Goal: Check status: Check status

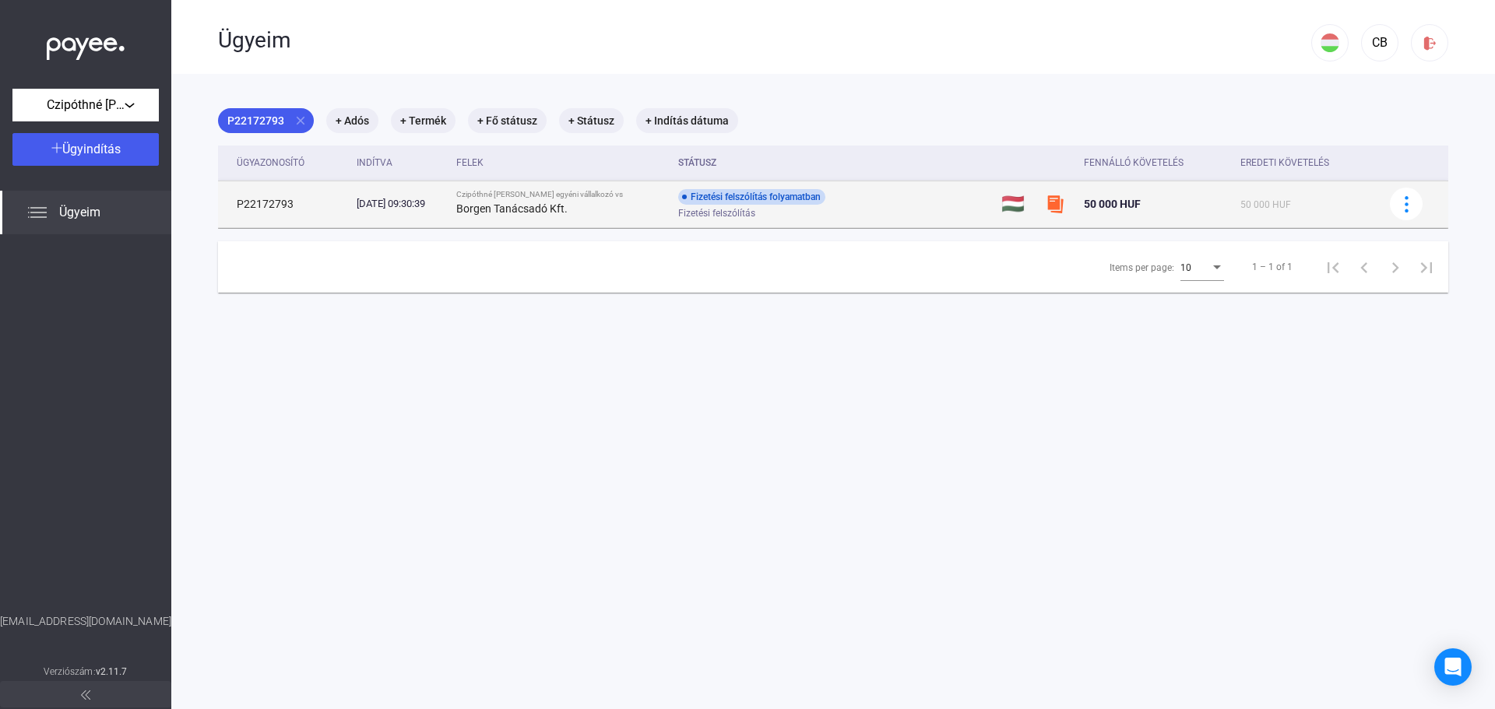
click at [445, 204] on div "[DATE] 09:30:39" at bounding box center [401, 204] width 88 height 16
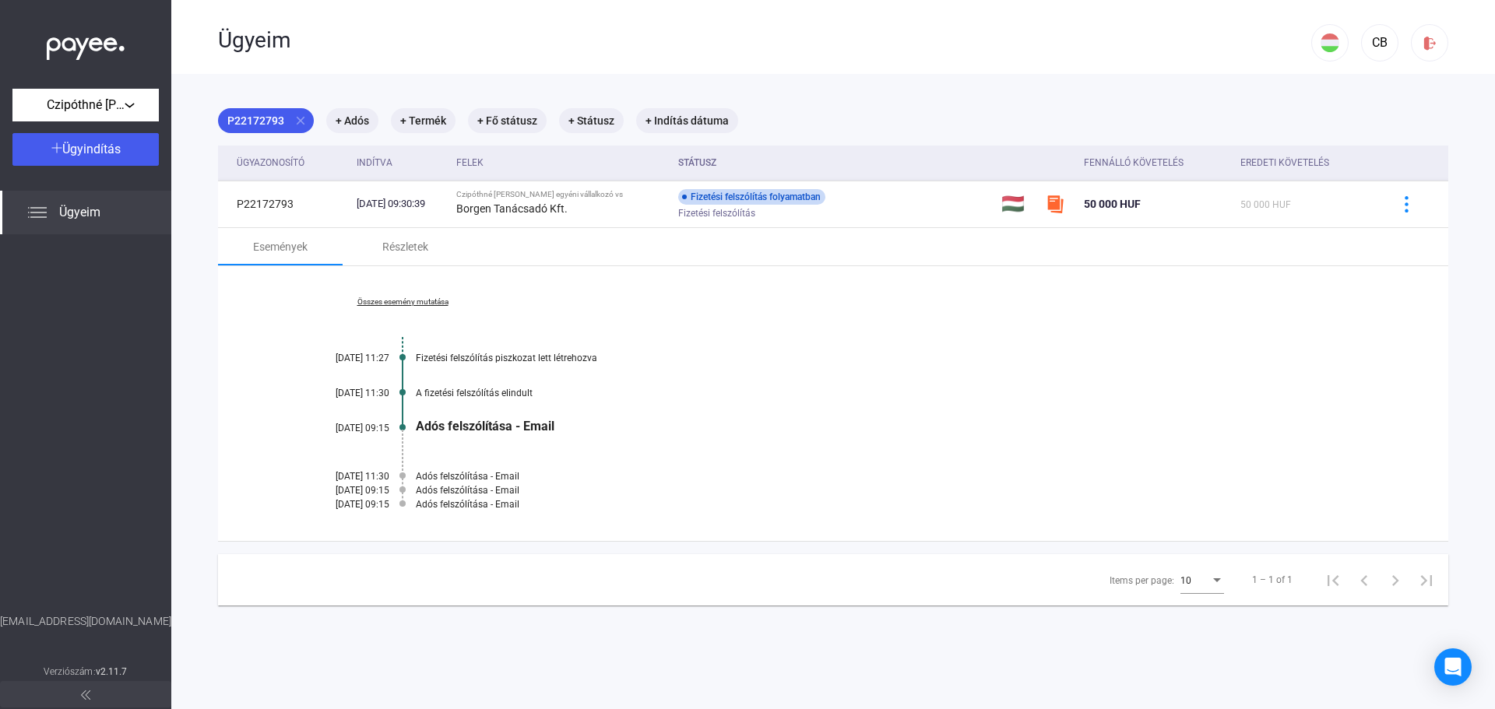
click at [525, 427] on div "Adós felszólítása - Email" at bounding box center [893, 426] width 955 height 15
click at [354, 427] on div "[DATE] 09:15" at bounding box center [342, 428] width 93 height 11
click at [378, 301] on link "Összes esemény mutatása" at bounding box center [402, 301] width 213 height 9
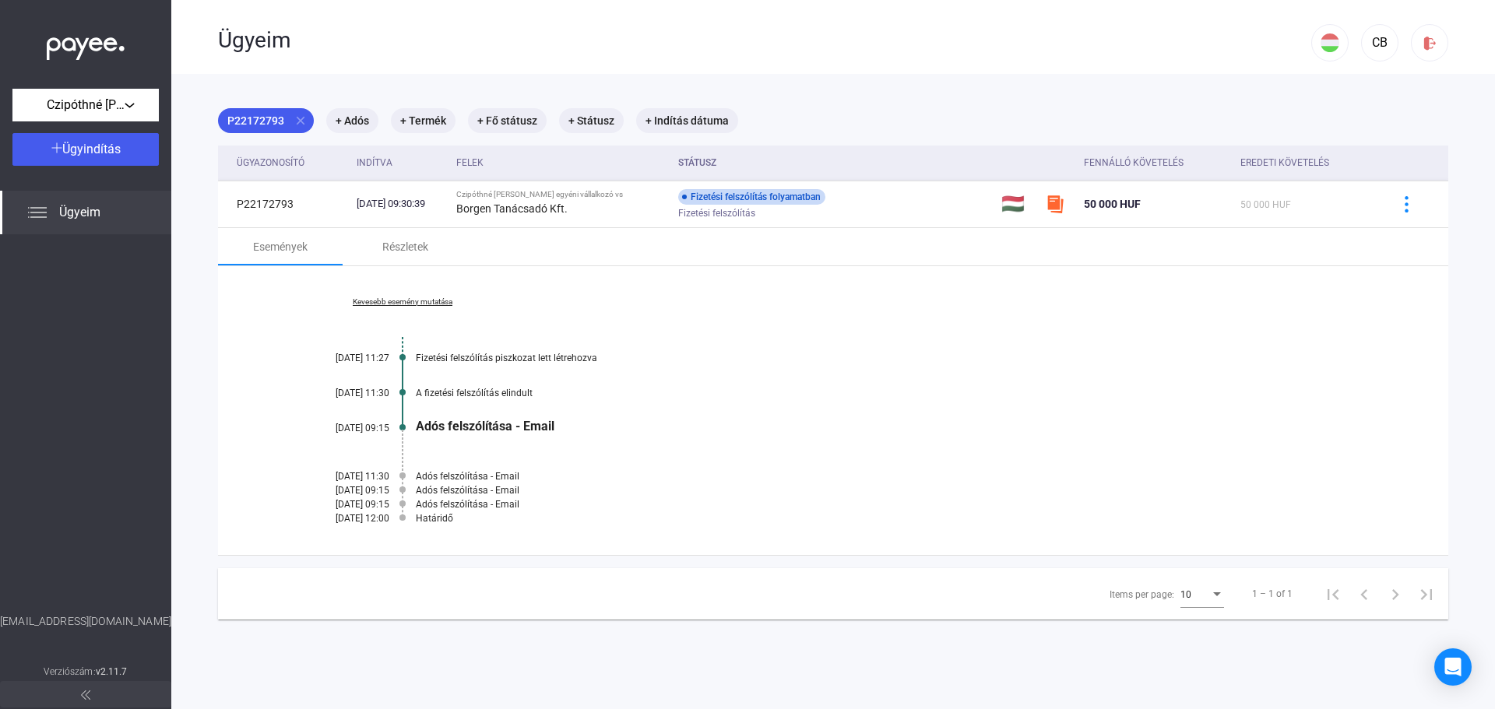
drag, startPoint x: 477, startPoint y: 515, endPoint x: 312, endPoint y: 466, distance: 171.2
click at [312, 466] on div "Kevesebb esemény mutatása [DATE] 11:27 Fizetési felszólítás piszkozat lett létr…" at bounding box center [833, 410] width 1230 height 289
click at [553, 465] on div "Kevesebb esemény mutatása [DATE] 11:27 Fizetési felszólítás piszkozat lett létr…" at bounding box center [833, 410] width 1230 height 289
drag, startPoint x: 352, startPoint y: 291, endPoint x: 503, endPoint y: 529, distance: 282.1
click at [503, 529] on div "Kevesebb esemény mutatása [DATE] 11:27 Fizetési felszólítás piszkozat lett létr…" at bounding box center [833, 410] width 1230 height 289
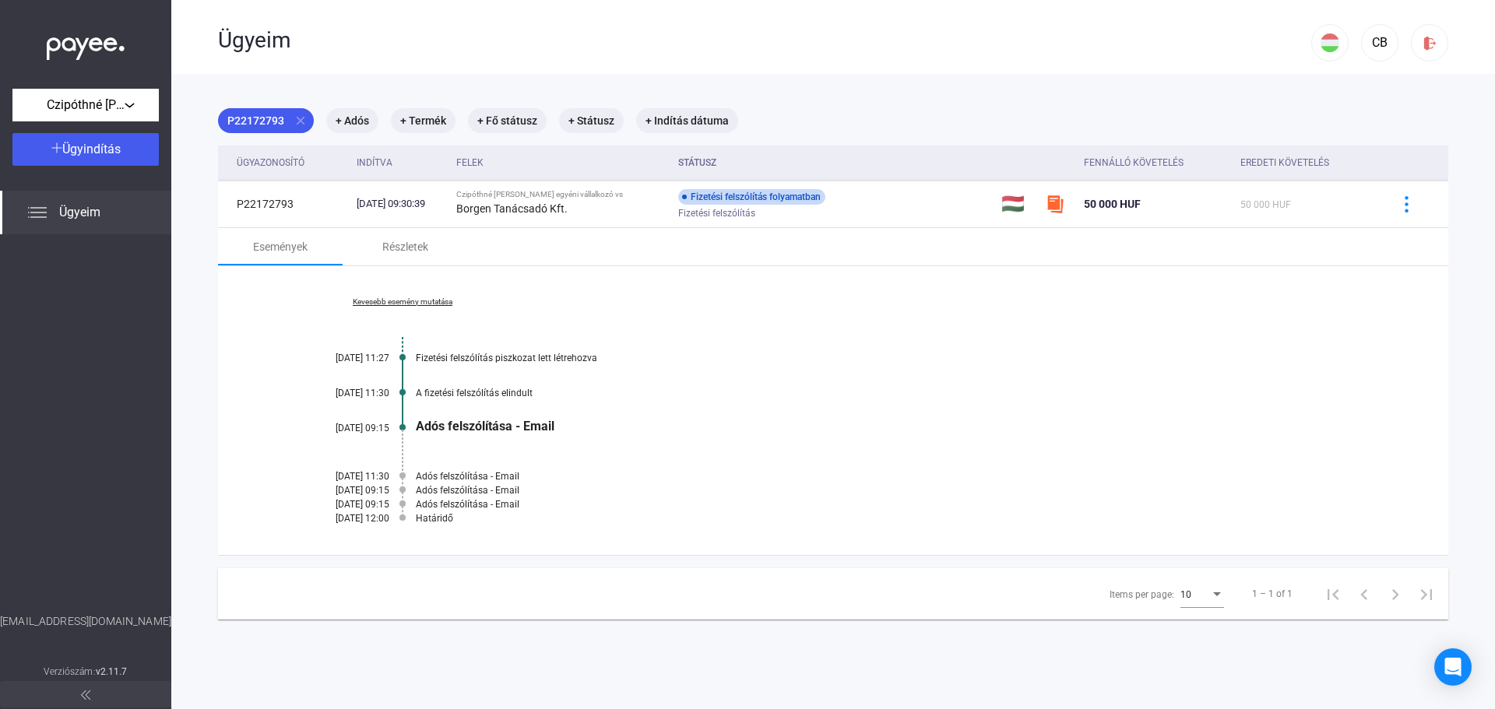
click at [503, 529] on div "Kevesebb esemény mutatása [DATE] 11:27 Fizetési felszólítás piszkozat lett létr…" at bounding box center [833, 410] width 1230 height 289
click at [396, 244] on div "Részletek" at bounding box center [405, 246] width 46 height 19
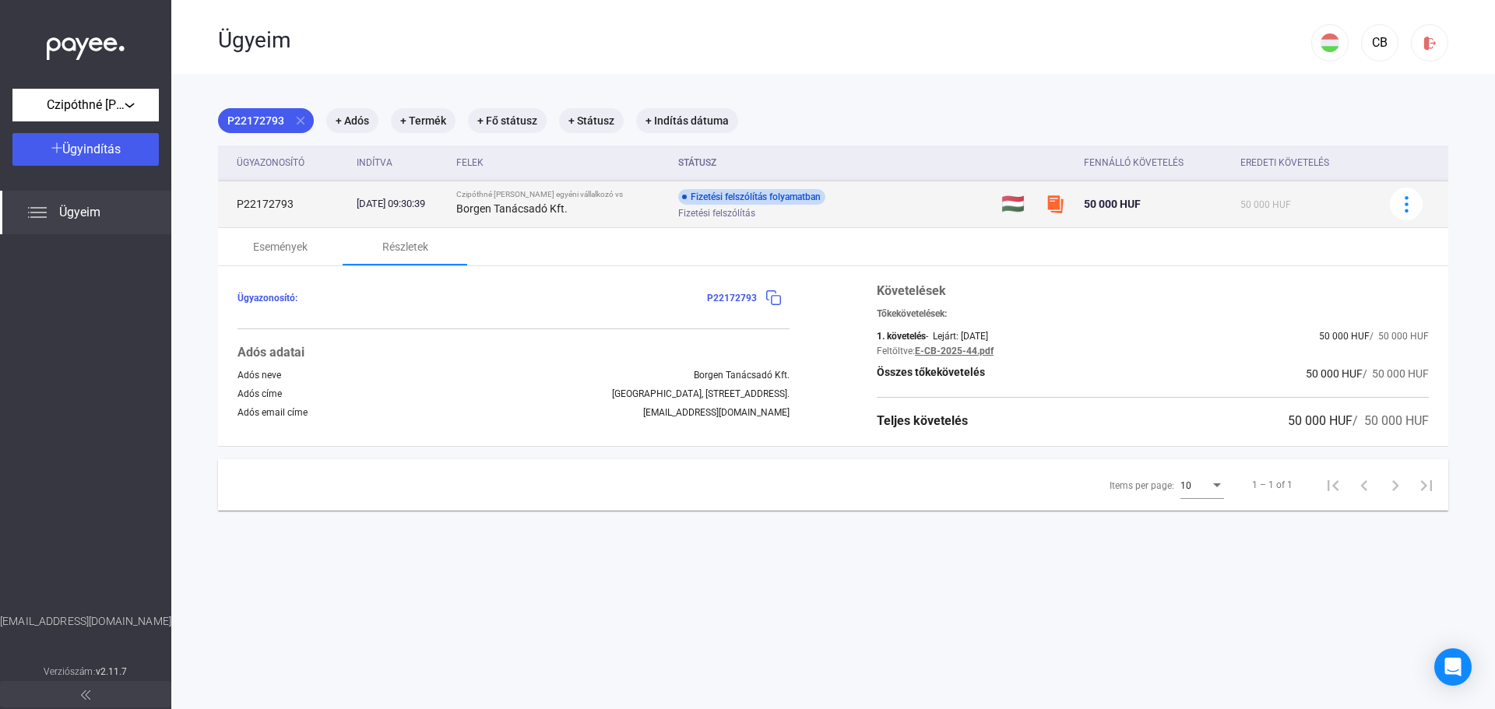
click at [751, 218] on span "Fizetési felszólítás" at bounding box center [716, 213] width 77 height 19
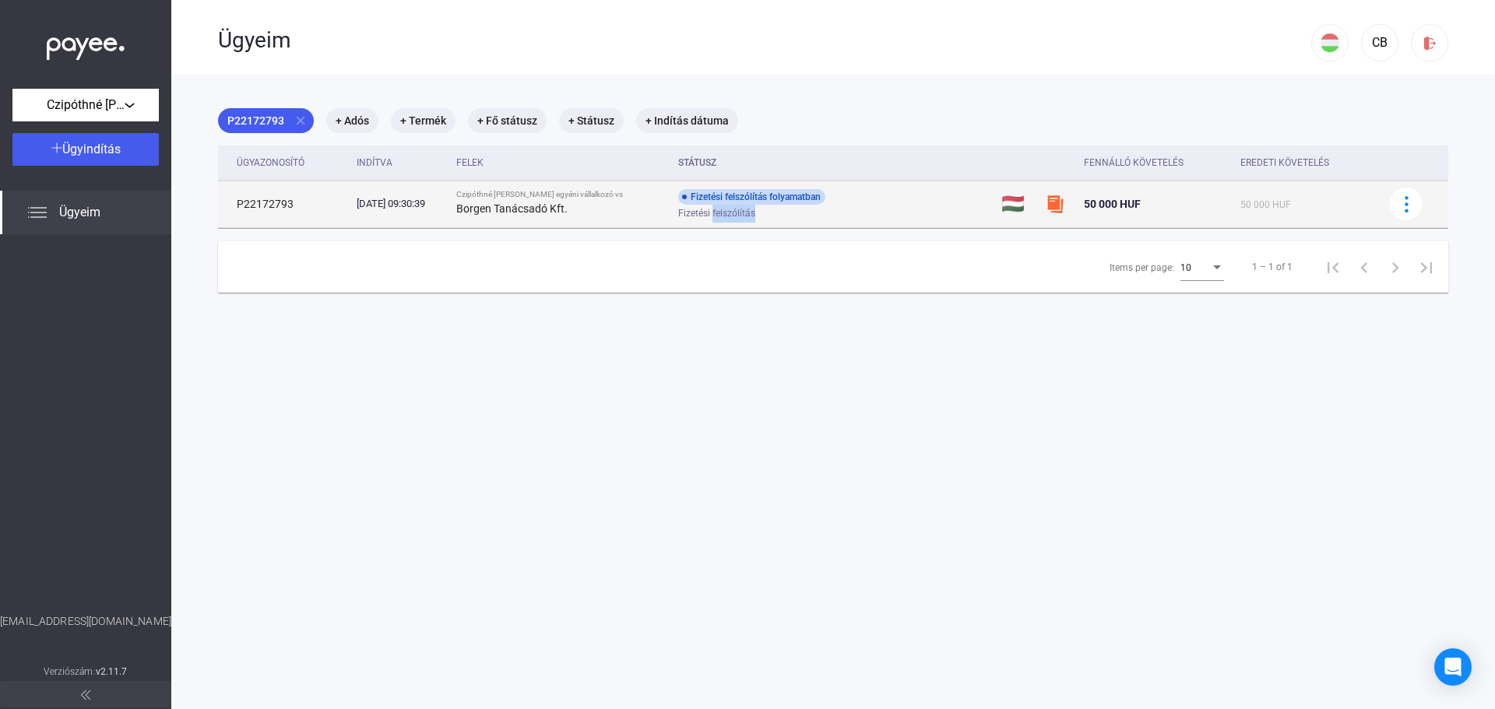
click at [751, 218] on span "Fizetési felszólítás" at bounding box center [716, 213] width 77 height 19
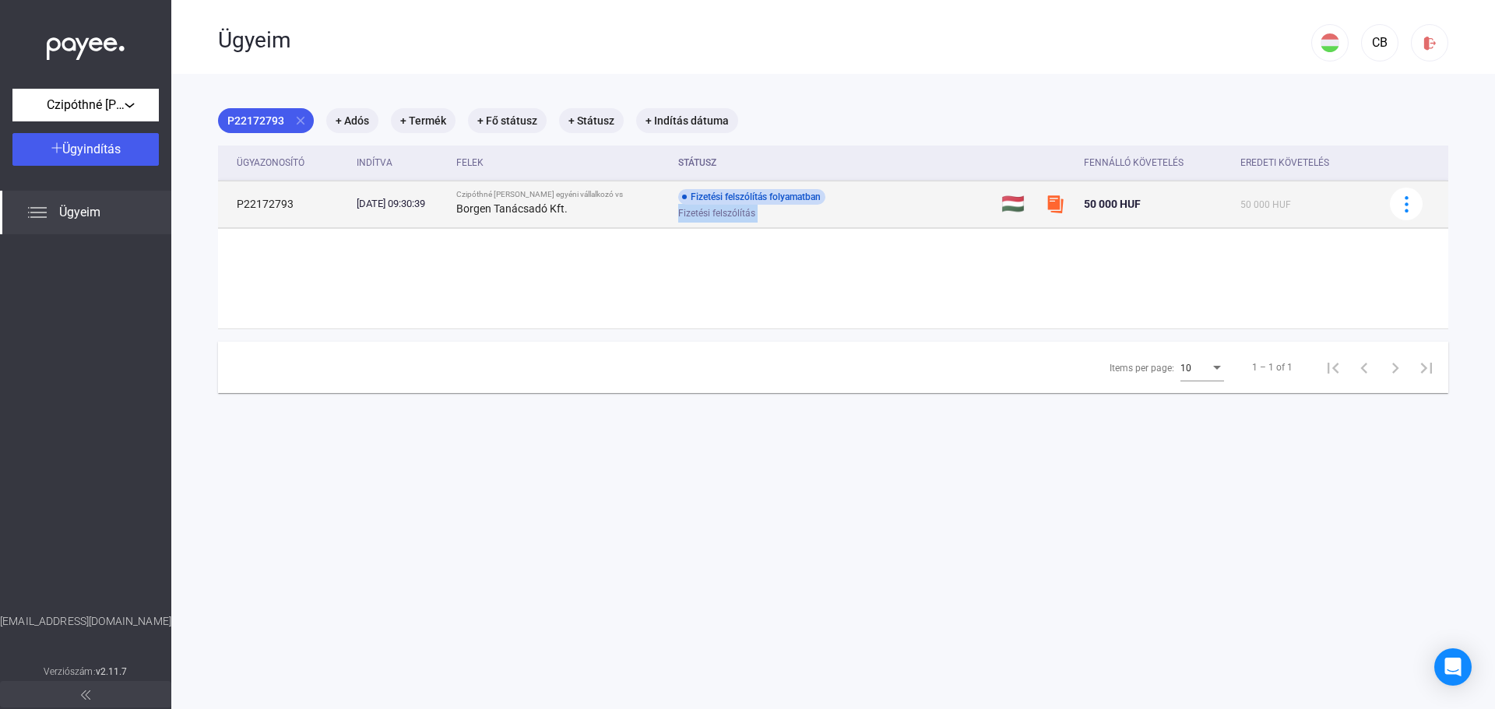
click at [751, 218] on span "Fizetési felszólítás" at bounding box center [716, 213] width 77 height 19
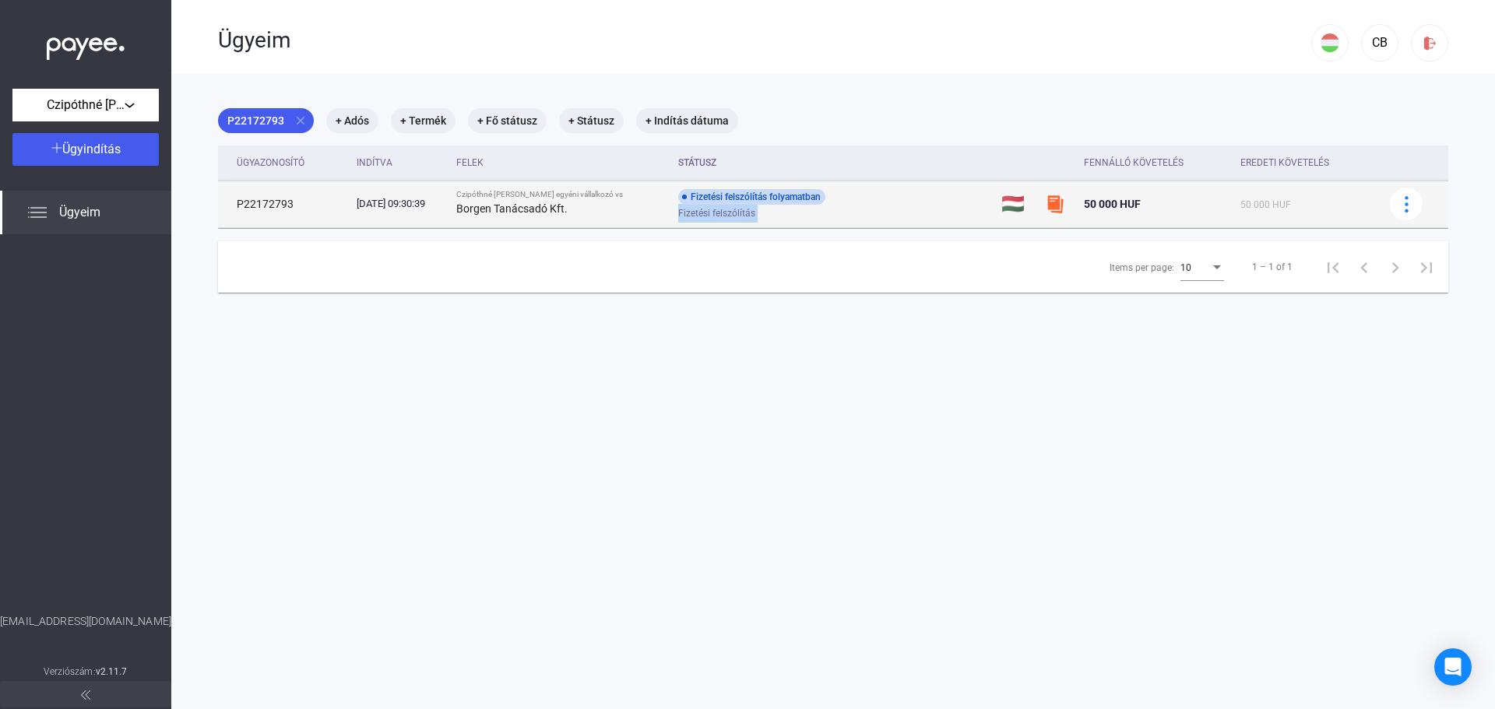
click at [751, 218] on span "Fizetési felszólítás" at bounding box center [716, 213] width 77 height 19
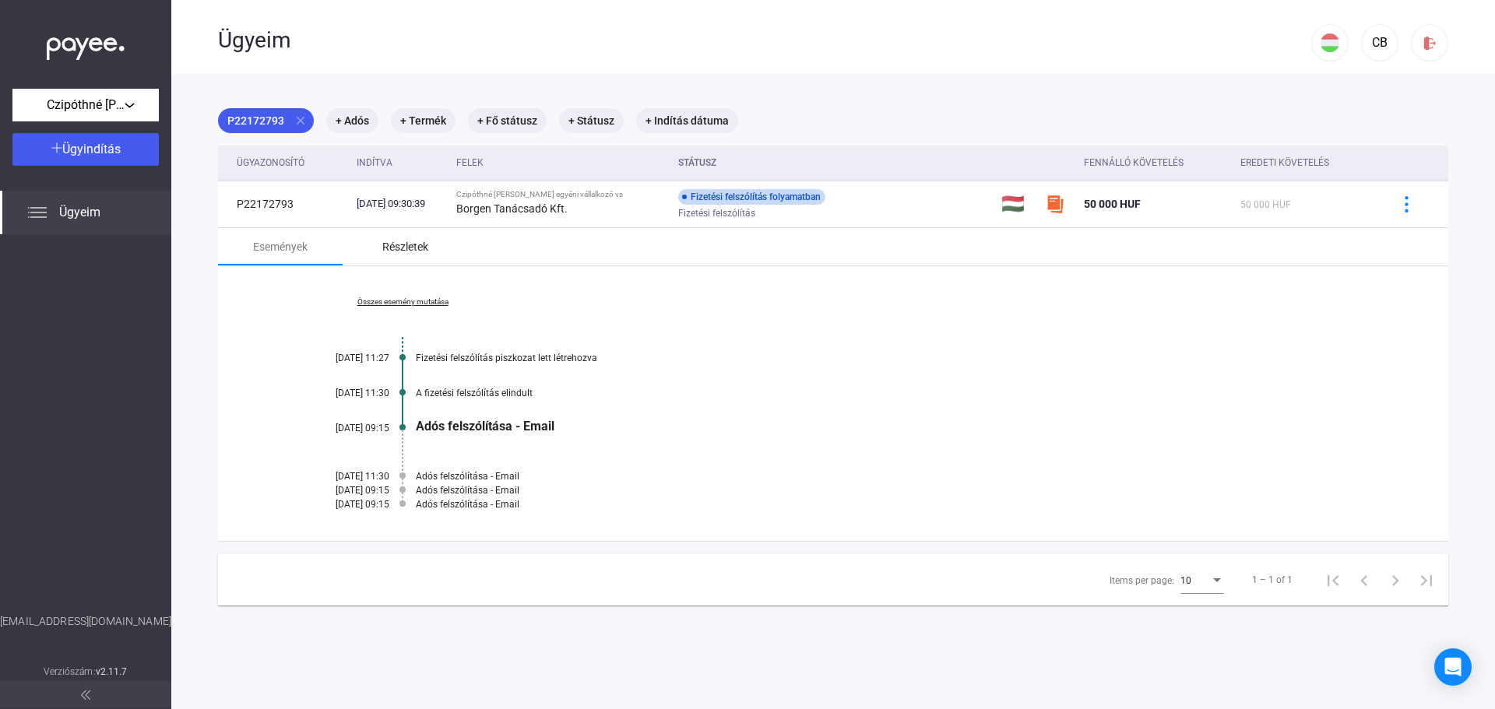
click at [375, 237] on div "Részletek" at bounding box center [405, 246] width 125 height 37
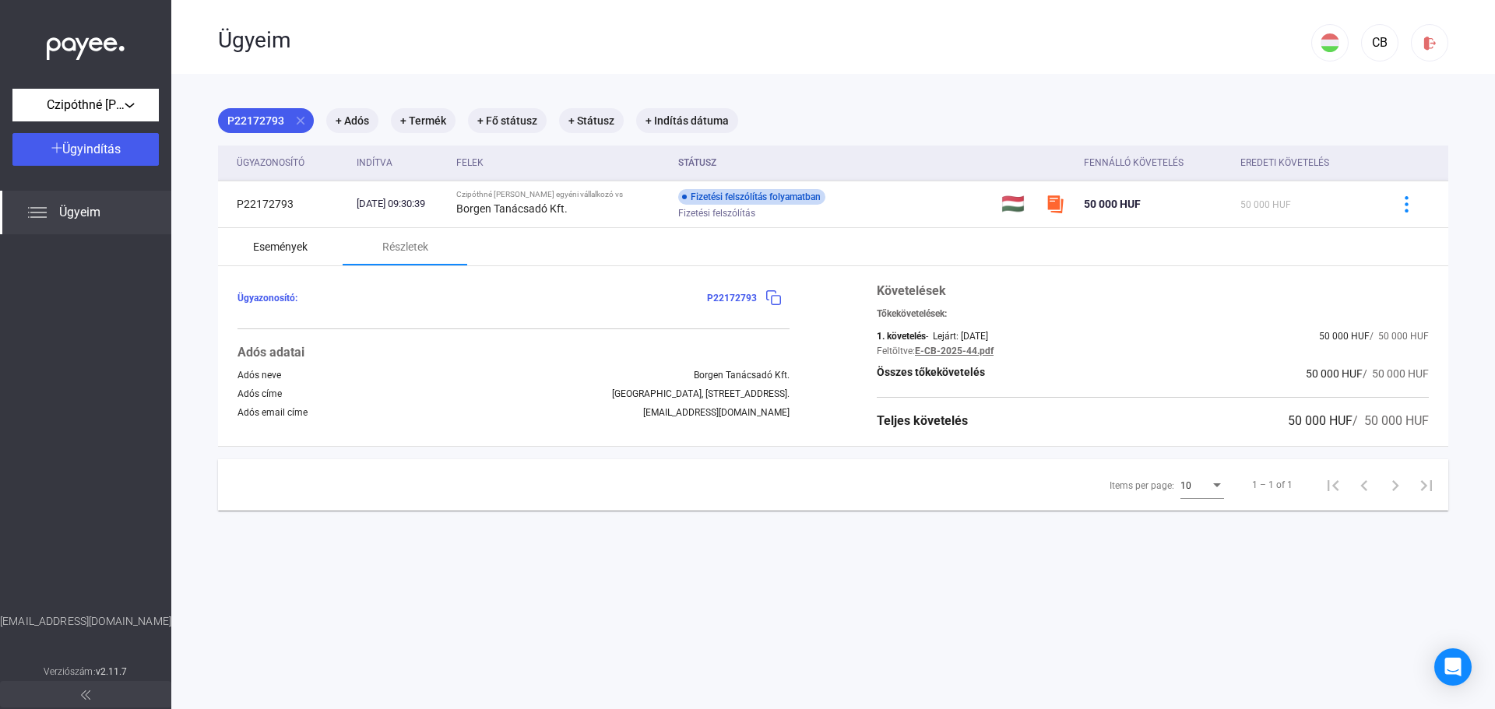
click at [287, 251] on div "Események" at bounding box center [280, 246] width 55 height 19
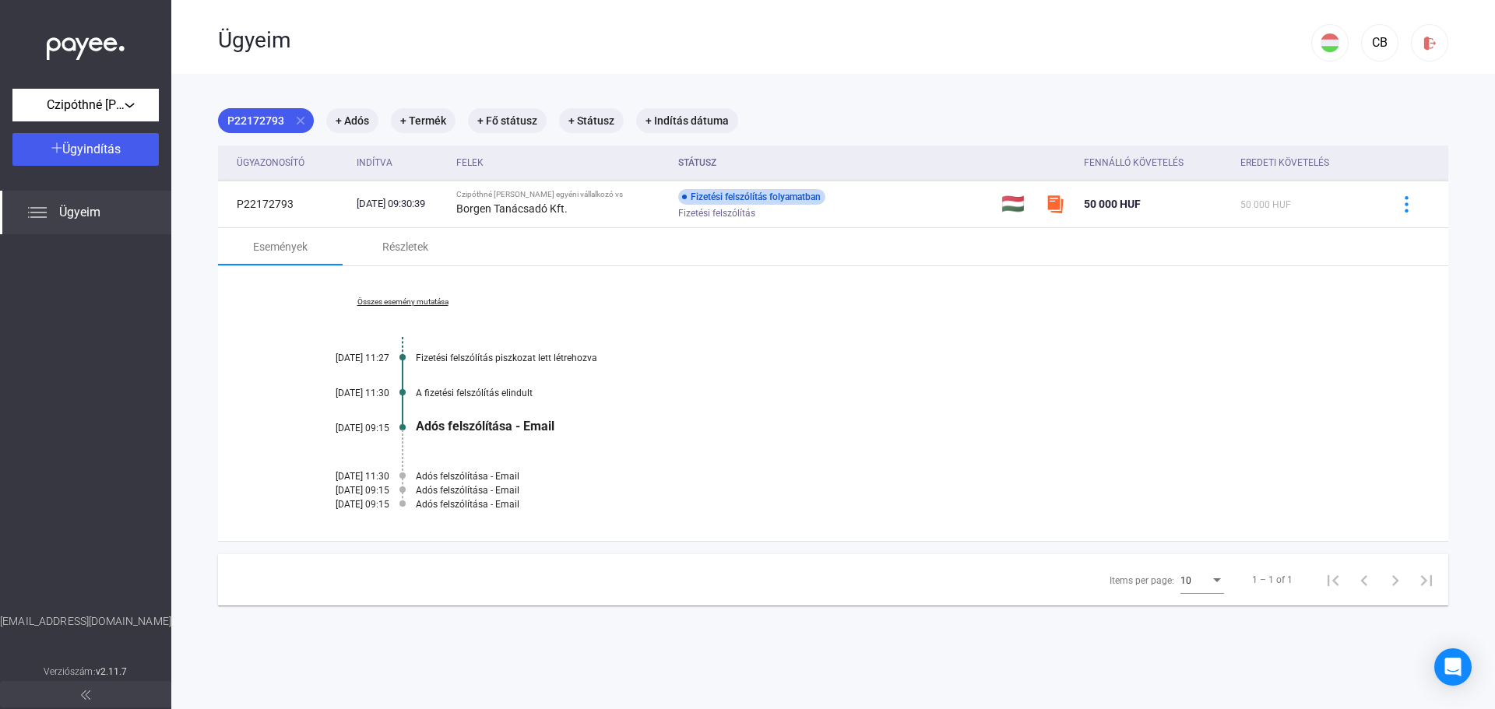
click at [410, 299] on link "Összes esemény mutatása" at bounding box center [402, 301] width 213 height 9
click at [685, 118] on mat-chip "+ Indítás dátuma" at bounding box center [687, 120] width 102 height 25
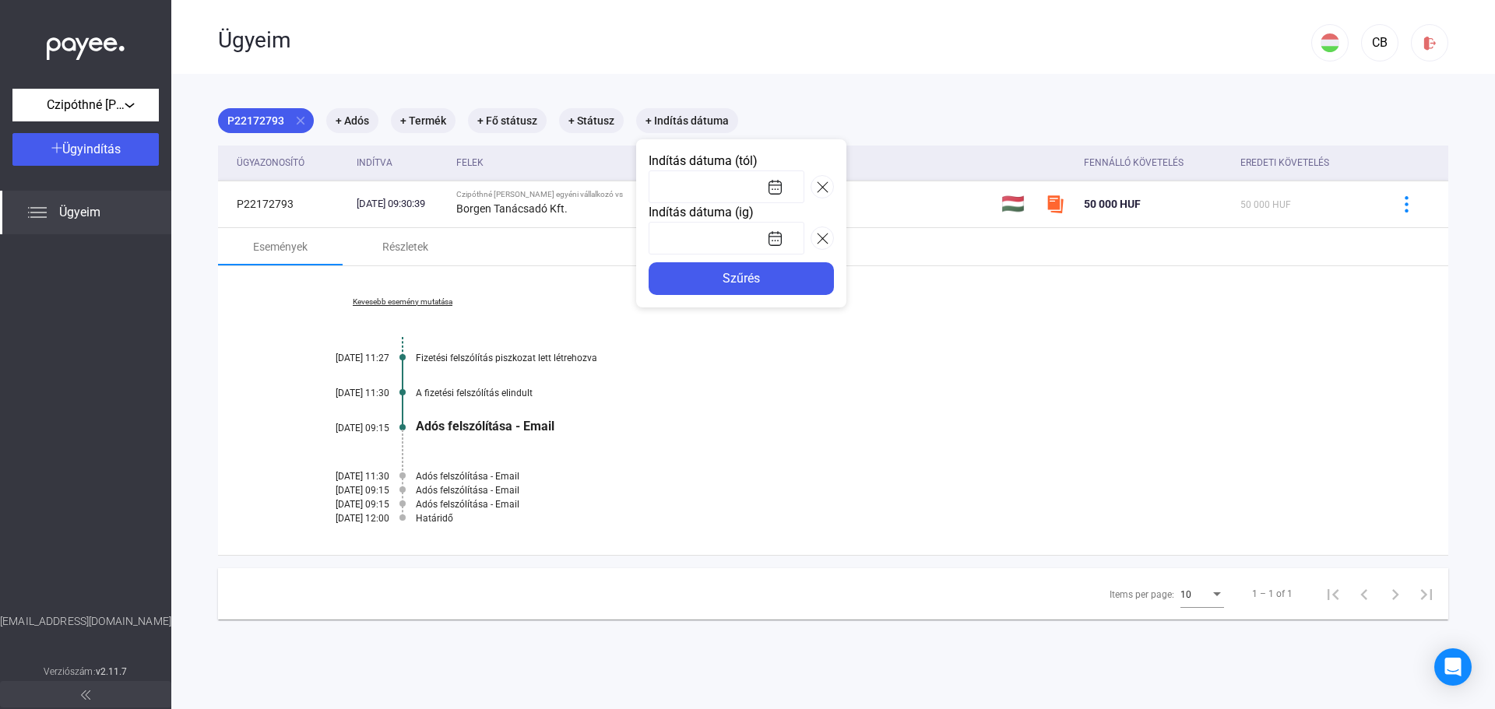
click at [797, 99] on div at bounding box center [747, 354] width 1495 height 709
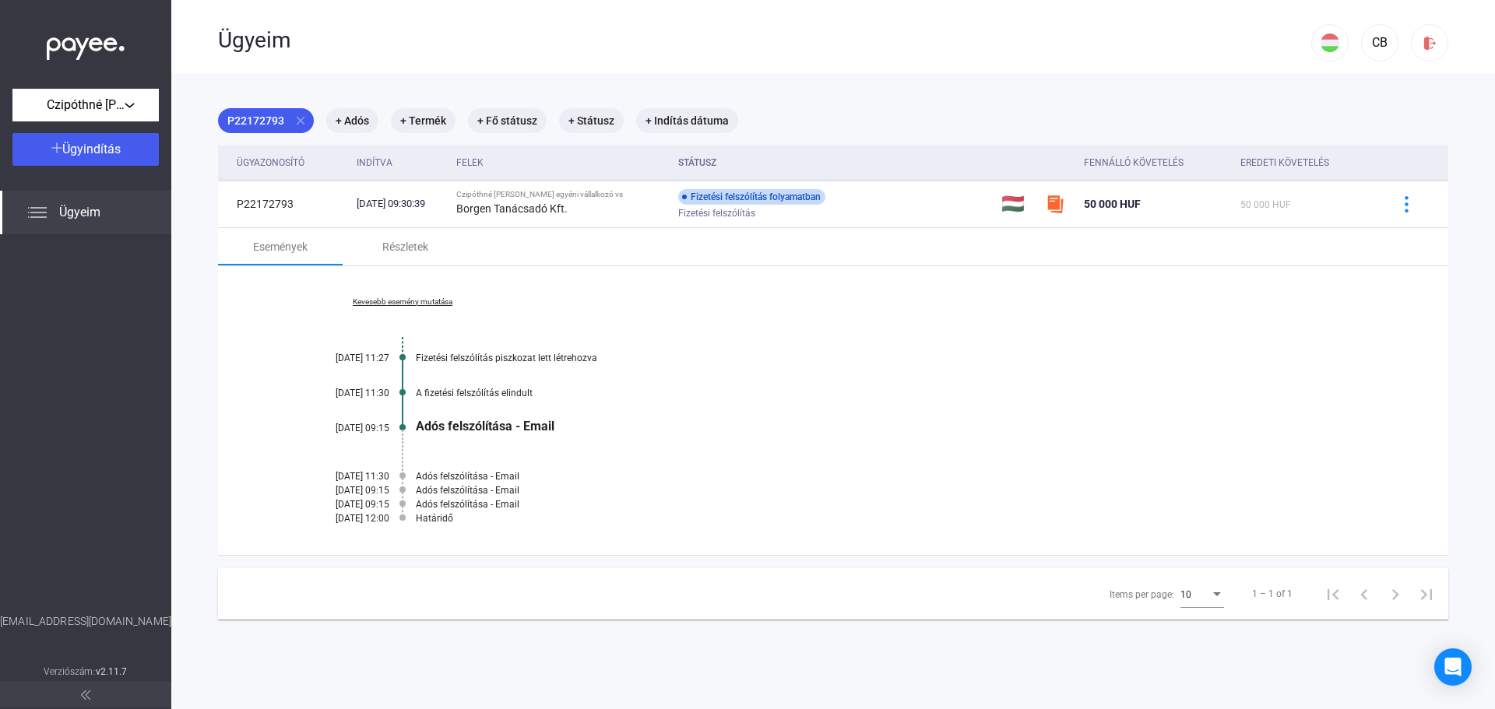
drag, startPoint x: 420, startPoint y: 362, endPoint x: 478, endPoint y: 512, distance: 160.9
click at [478, 512] on div "Kevesebb esemény mutatása [DATE] 11:27 Fizetési felszólítás piszkozat lett létr…" at bounding box center [833, 410] width 1230 height 289
click at [479, 518] on div "Határidő" at bounding box center [893, 518] width 955 height 11
drag, startPoint x: 467, startPoint y: 533, endPoint x: 368, endPoint y: 375, distance: 186.4
click at [323, 377] on div "Kevesebb esemény mutatása [DATE] 11:27 Fizetési felszólítás piszkozat lett létr…" at bounding box center [833, 410] width 1230 height 289
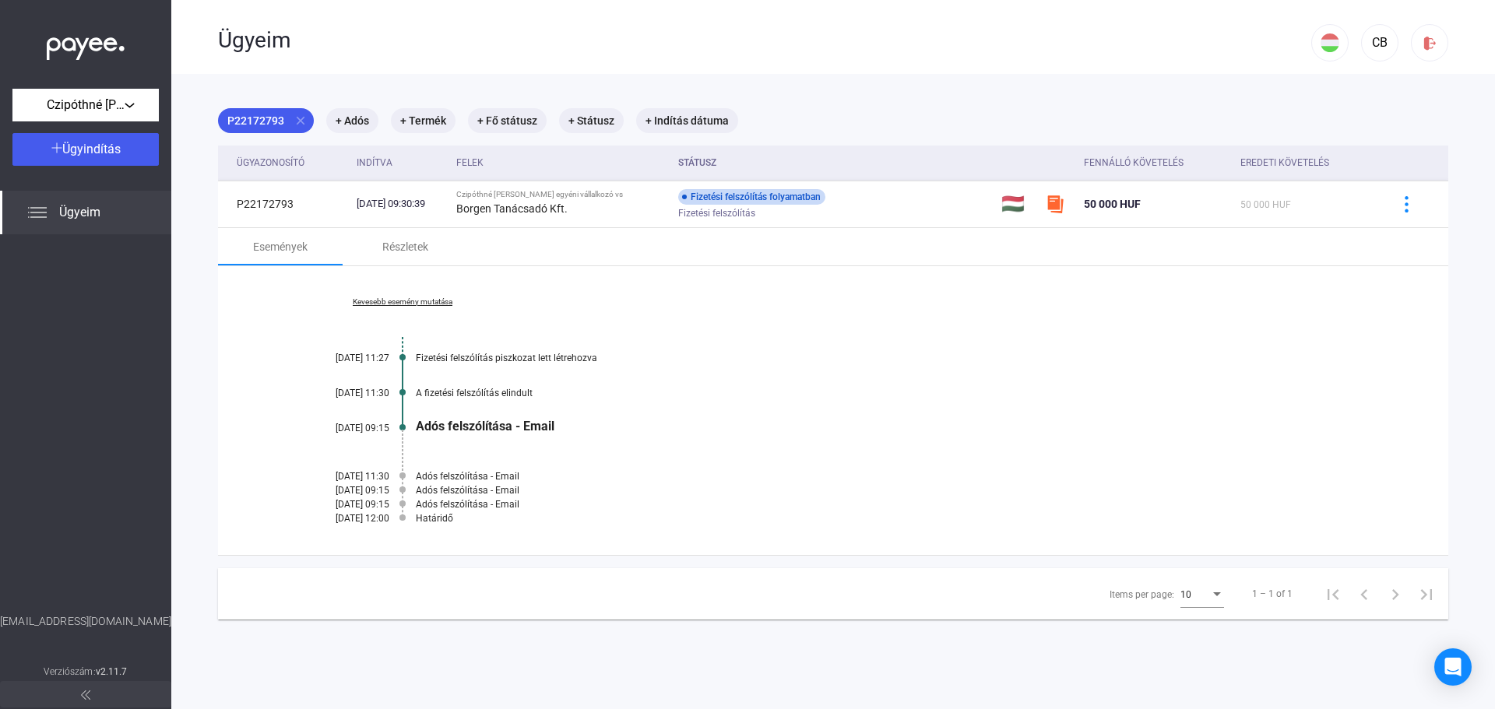
click at [522, 394] on div "A fizetési felszólítás elindult" at bounding box center [893, 393] width 955 height 11
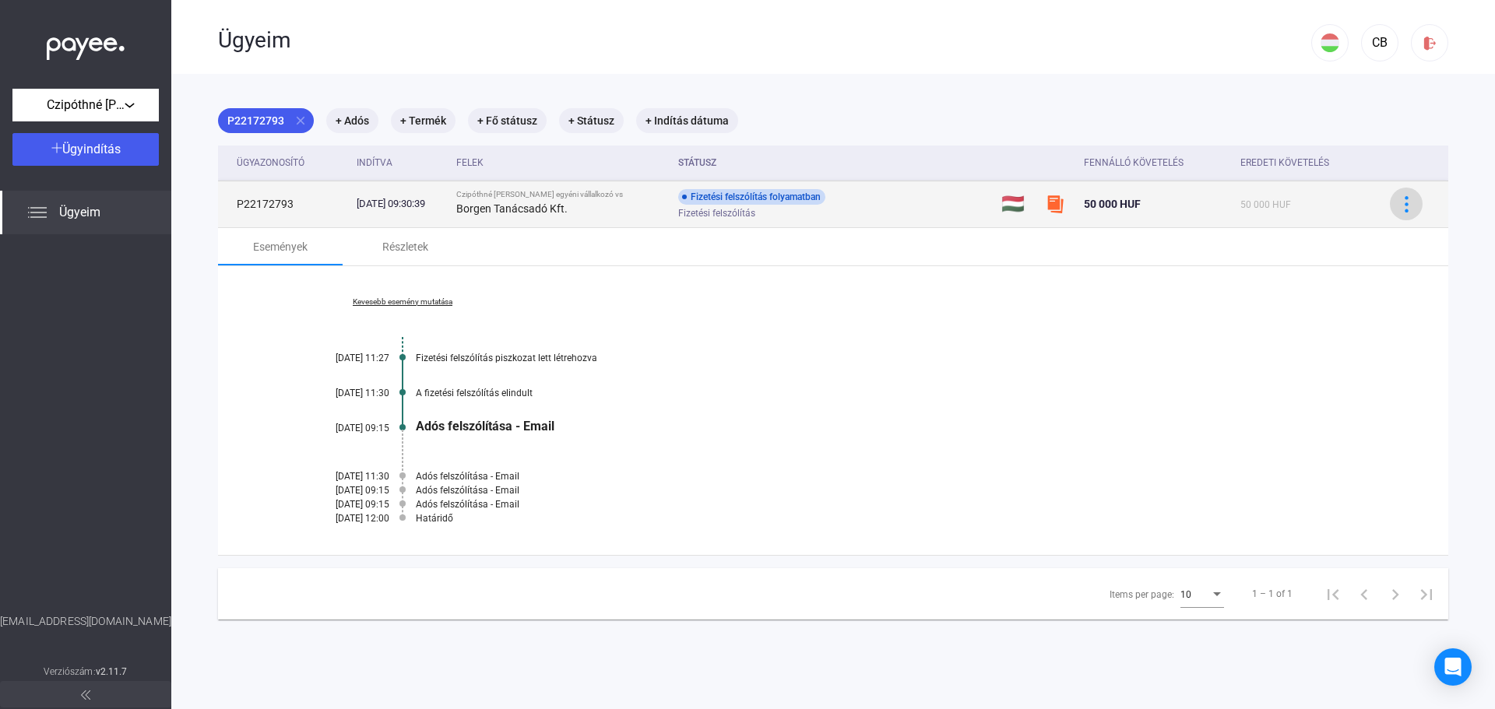
click at [1398, 199] on img at bounding box center [1406, 204] width 16 height 16
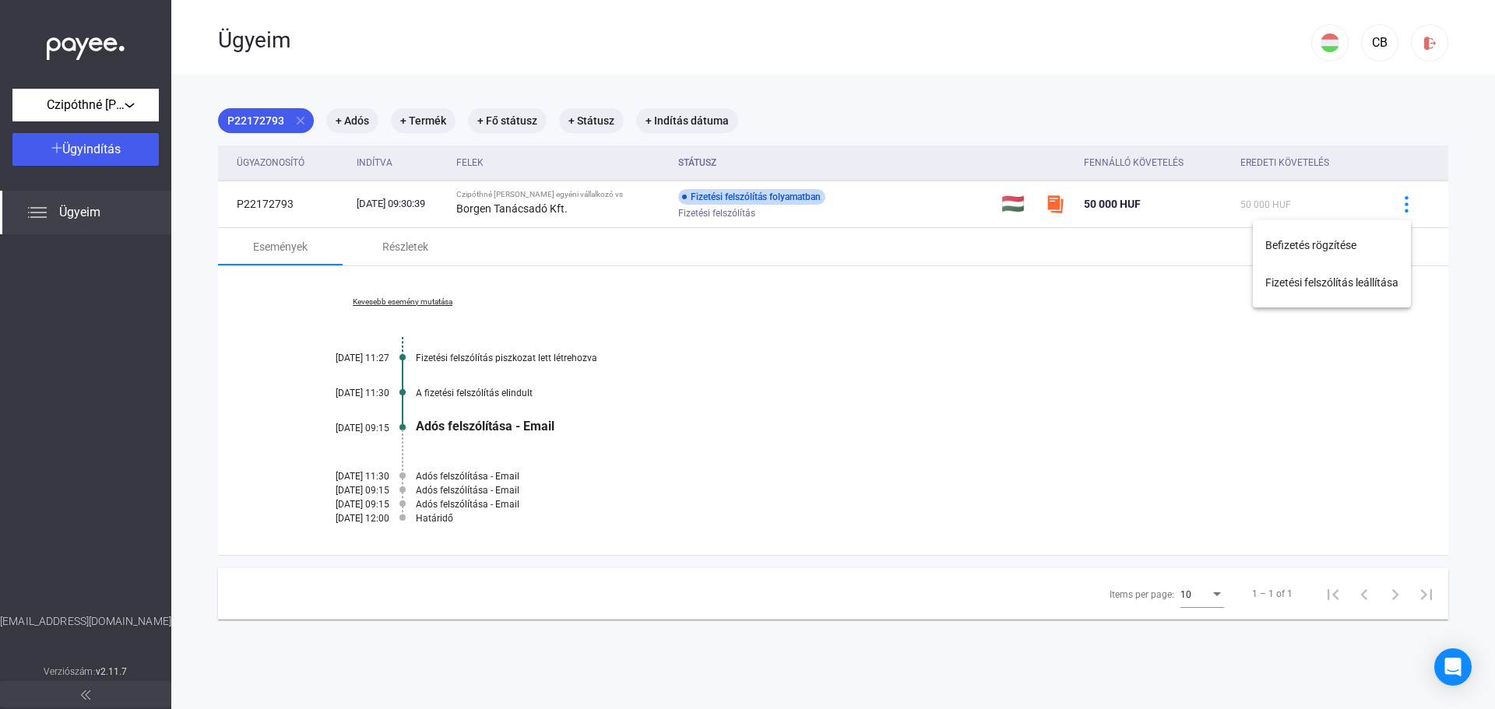
click at [779, 323] on div at bounding box center [747, 354] width 1495 height 709
